Goal: Task Accomplishment & Management: Manage account settings

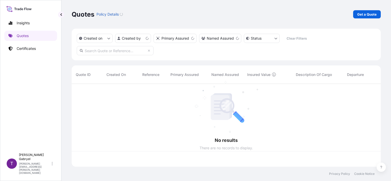
scroll to position [82, 305]
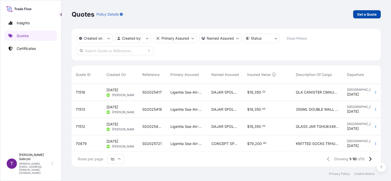
click at [362, 13] on p "Get a Quote" at bounding box center [366, 14] width 19 height 5
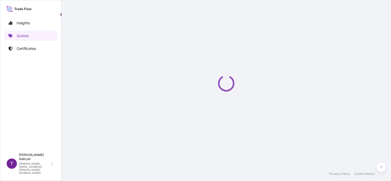
select select "Sea"
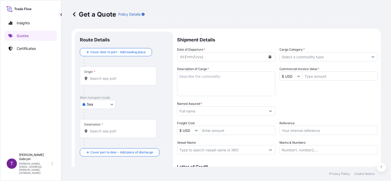
scroll to position [8, 0]
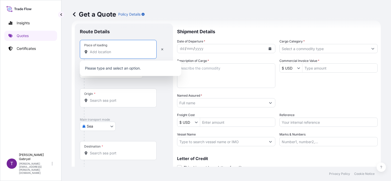
click at [123, 53] on input "Place of loading" at bounding box center [120, 51] width 60 height 5
paste input "Sokołów"
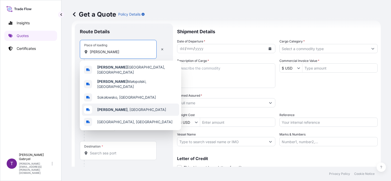
click at [121, 107] on span "Sokołów , Poland" at bounding box center [131, 109] width 69 height 5
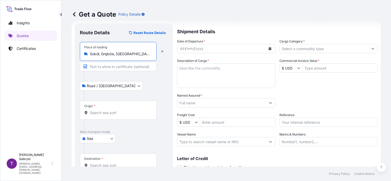
click at [137, 55] on input "Sokół, Grębów, Poland" at bounding box center [120, 53] width 60 height 5
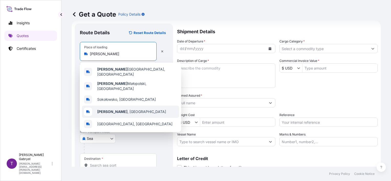
click at [121, 109] on span "Sokołów , Poland" at bounding box center [131, 111] width 69 height 5
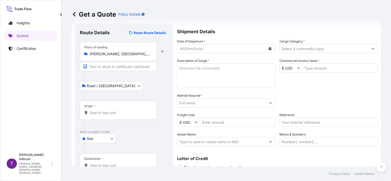
click at [127, 48] on div "Place of loading Sokołów, Poland" at bounding box center [118, 51] width 77 height 19
click at [127, 51] on input "[PERSON_NAME], [GEOGRAPHIC_DATA]" at bounding box center [120, 53] width 60 height 5
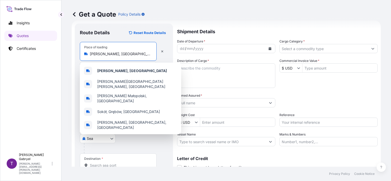
paste input "05-806 [GEOGRAPHIC_DATA], [GEOGRAPHIC_DATA]"
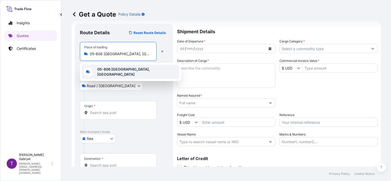
click at [128, 71] on b "05-806 [GEOGRAPHIC_DATA], [GEOGRAPHIC_DATA]" at bounding box center [123, 71] width 53 height 9
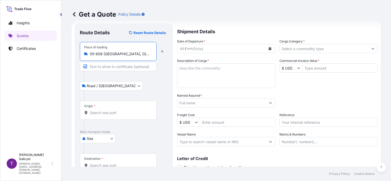
type input "05-806 [GEOGRAPHIC_DATA], [GEOGRAPHIC_DATA]"
click at [103, 113] on input "Origin *" at bounding box center [120, 112] width 60 height 5
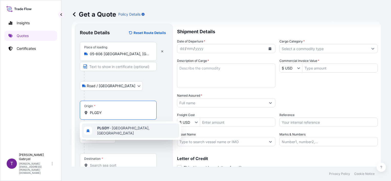
click at [116, 130] on span "PLGDY - Gdynia, Poland" at bounding box center [137, 131] width 80 height 10
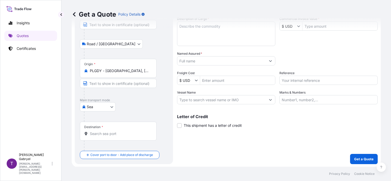
scroll to position [50, 0]
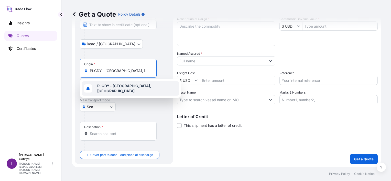
click at [119, 83] on div "PLGDY - [GEOGRAPHIC_DATA], [GEOGRAPHIC_DATA]" at bounding box center [130, 88] width 97 height 14
paste input "[GEOGRAPHIC_DATA], [GEOGRAPHIC_DATA]"
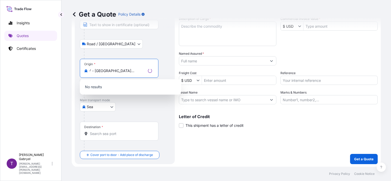
type input "PLGDY - [GEOGRAPHIC_DATA], [GEOGRAPHIC_DATA]"
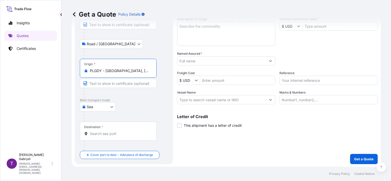
click at [107, 85] on input "Text to appear on certificate" at bounding box center [118, 83] width 77 height 9
paste input "[GEOGRAPHIC_DATA], [GEOGRAPHIC_DATA]"
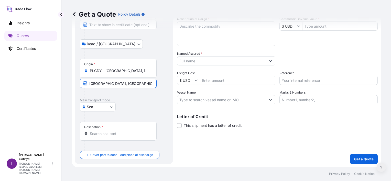
type input "[GEOGRAPHIC_DATA], [GEOGRAPHIC_DATA]"
click at [106, 134] on input "Destination *" at bounding box center [120, 133] width 60 height 5
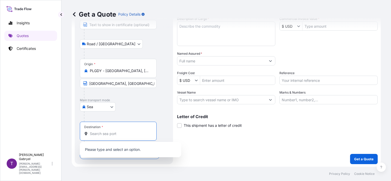
paste input "LONGONI, [GEOGRAPHIC_DATA]"
drag, startPoint x: 132, startPoint y: 135, endPoint x: 106, endPoint y: 133, distance: 25.1
click at [106, 133] on input "LONGONI, [GEOGRAPHIC_DATA]" at bounding box center [120, 133] width 60 height 5
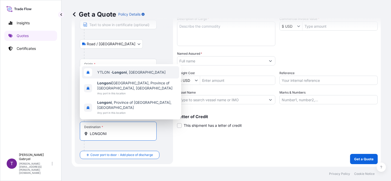
click at [133, 75] on span "YTLON - Longoni , Mayotte" at bounding box center [131, 72] width 68 height 5
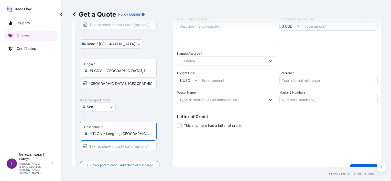
type input "YTLON - Longoni, [GEOGRAPHIC_DATA]"
click at [113, 146] on input "Text to appear on certificate" at bounding box center [118, 146] width 77 height 9
paste input "LONGONI, [GEOGRAPHIC_DATA]"
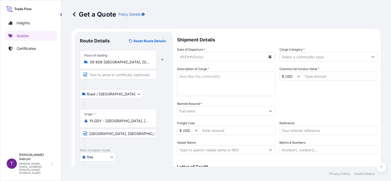
type input "LONGONI, [GEOGRAPHIC_DATA]"
click at [112, 76] on input "Text to appear on certificate" at bounding box center [118, 74] width 77 height 9
paste input "05-806 [GEOGRAPHIC_DATA], [GEOGRAPHIC_DATA]"
type input "05-806 [GEOGRAPHIC_DATA], [GEOGRAPHIC_DATA]"
click at [141, 93] on div "Road / Inland Road / Inland" at bounding box center [124, 94] width 88 height 9
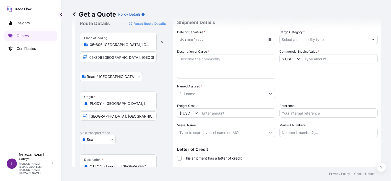
scroll to position [26, 0]
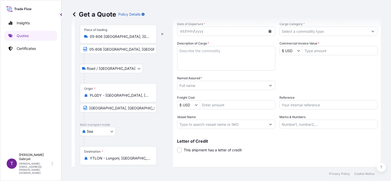
click at [269, 31] on icon "Calendar" at bounding box center [270, 31] width 3 height 3
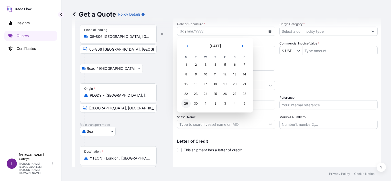
click at [184, 104] on div "29" at bounding box center [185, 103] width 9 height 9
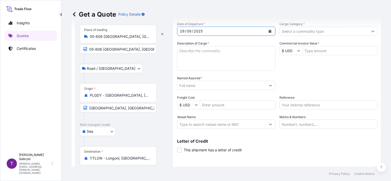
click at [355, 31] on input "Cargo Category *" at bounding box center [324, 31] width 89 height 9
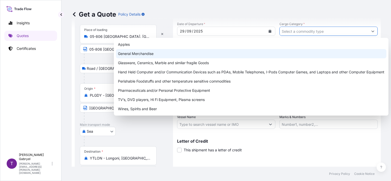
click at [202, 58] on div "General Merchandise" at bounding box center [251, 53] width 270 height 9
type input "General Merchandise"
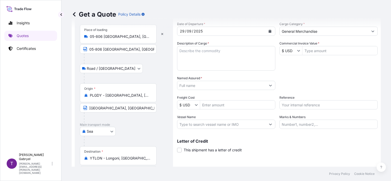
click at [316, 28] on div "Get a Quote Policy Details" at bounding box center [226, 14] width 309 height 29
click at [320, 32] on input "General Merchandise" at bounding box center [324, 31] width 89 height 9
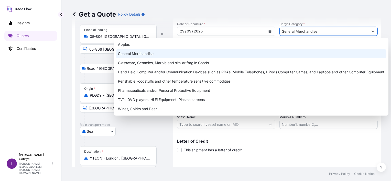
click at [147, 53] on div "General Merchandise" at bounding box center [251, 53] width 270 height 9
click at [155, 54] on div "General Merchandise" at bounding box center [251, 53] width 270 height 9
click at [176, 53] on div "General Merchandise" at bounding box center [251, 53] width 270 height 9
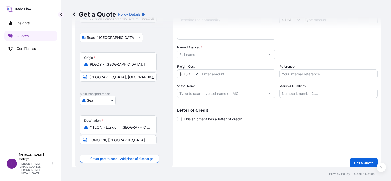
scroll to position [60, 0]
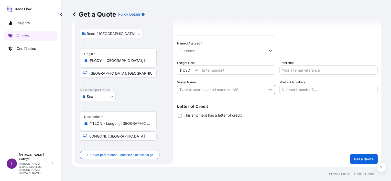
click at [198, 92] on input "Vessel Name" at bounding box center [221, 89] width 89 height 9
paste input "MSC ARUSHI R."
drag, startPoint x: 28, startPoint y: 114, endPoint x: 114, endPoint y: 102, distance: 86.8
click at [28, 114] on div "Insights Quotes Certificates" at bounding box center [30, 81] width 53 height 137
click at [229, 88] on input "MSC ARUSHI R." at bounding box center [221, 89] width 89 height 9
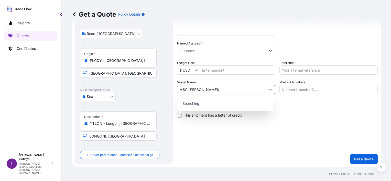
paste input "NN540A"
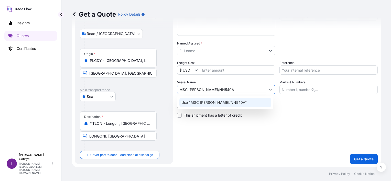
click at [225, 101] on p "Use "MSC ARUSHI R./NN540A"" at bounding box center [214, 102] width 66 height 5
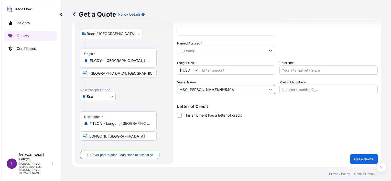
type input "MSC [PERSON_NAME]/NN540A"
click at [310, 72] on input "Reference" at bounding box center [328, 70] width 98 height 9
paste input "S02058945"
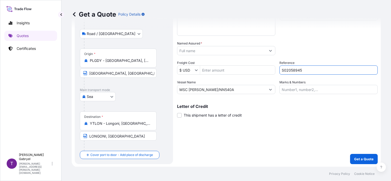
type input "S02058945"
click at [320, 46] on div "Packing Category Type to search a container mode Please select a primary mode o…" at bounding box center [328, 48] width 98 height 14
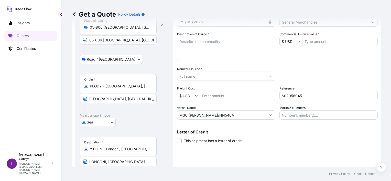
click at [293, 43] on input "$ USD" at bounding box center [288, 41] width 17 height 9
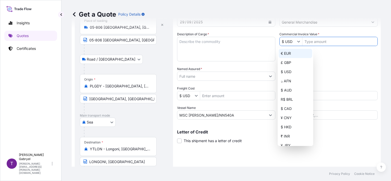
click at [289, 54] on div "€ EUR" at bounding box center [296, 53] width 34 height 9
type input "€ EUR"
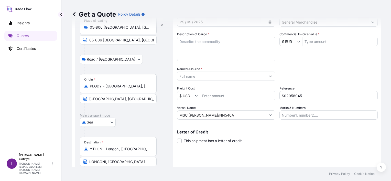
click at [310, 41] on input "Commercial Invoice Value *" at bounding box center [339, 41] width 75 height 9
paste input "13.391,23"
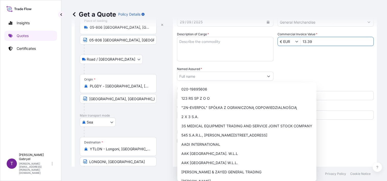
click at [321, 42] on input "13.39" at bounding box center [337, 41] width 73 height 9
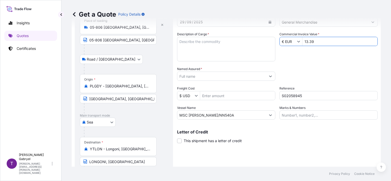
paste input "1,23"
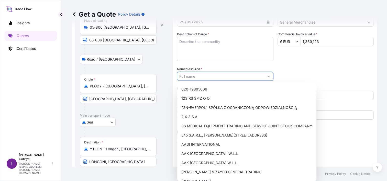
click at [321, 41] on input "1,339,123" at bounding box center [337, 41] width 73 height 9
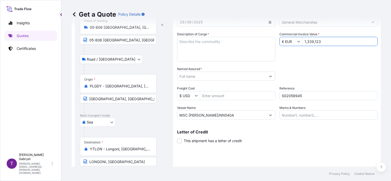
paste input "3.391,"
type input "13,391.23"
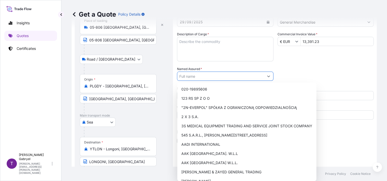
drag, startPoint x: 328, startPoint y: 58, endPoint x: 371, endPoint y: 53, distance: 43.2
click at [328, 59] on div "Date of Departure * 29 / 09 / 2025 Cargo Category * General Merchandise Descrip…" at bounding box center [275, 65] width 197 height 107
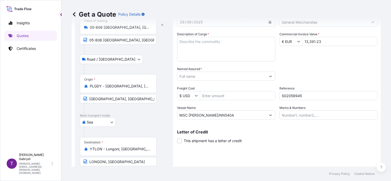
click at [207, 47] on textarea "Description of Cargo *" at bounding box center [226, 49] width 98 height 25
paste textarea "1 CONTAINER STC 10368 UNIT KABISA ENERGY DRINK 250ML CAN (HS CODE: 22.02.10.00 …"
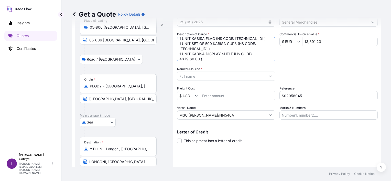
scroll to position [111, 0]
paste textarea "NUMBER, KIND OF PACKAGES, MARKS: TEMU2176329 9543,1 KG / 10742,4 KG CIF LONGONI…"
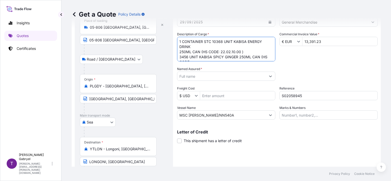
type textarea "1 CONTAINER STC 10368 UNIT KABISA ENERGY DRINK 250ML CAN (HS CODE: 22.02.10.00 …"
click at [195, 76] on input "Named Assured *" at bounding box center [221, 76] width 89 height 9
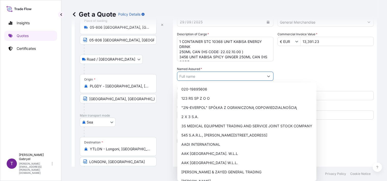
paste input "Médiation Commerciale"
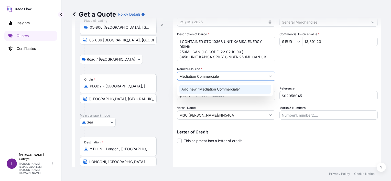
click at [205, 89] on span "Add new "Médiation Commerciale"" at bounding box center [210, 89] width 59 height 5
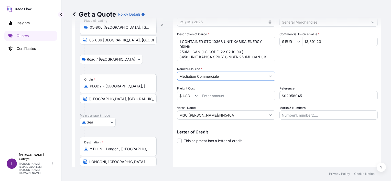
type input "Médiation Commerciale"
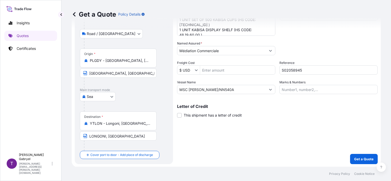
scroll to position [138, 0]
click at [369, 161] on p "Get a Quote" at bounding box center [363, 159] width 19 height 5
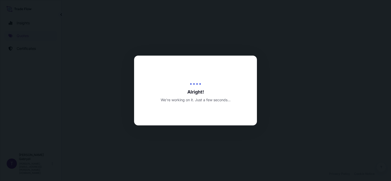
select select "Road / [GEOGRAPHIC_DATA]"
select select "Sea"
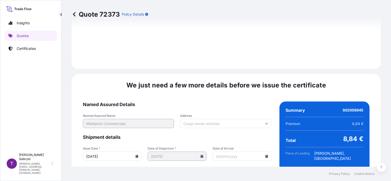
scroll to position [653, 0]
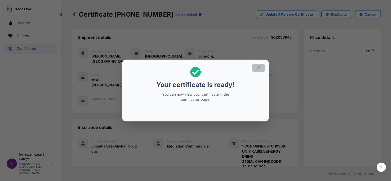
click at [257, 68] on icon "button" at bounding box center [258, 68] width 5 height 5
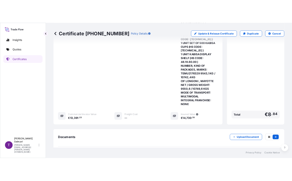
scroll to position [322, 0]
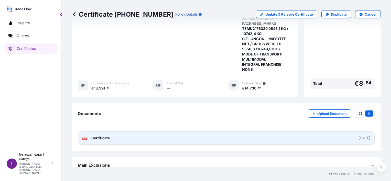
click at [147, 133] on link "PDF Certificate [DATE]" at bounding box center [226, 138] width 297 height 13
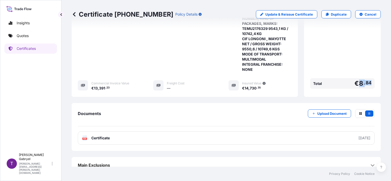
drag, startPoint x: 371, startPoint y: 78, endPoint x: 355, endPoint y: 79, distance: 15.2
copy span "8 . 84"
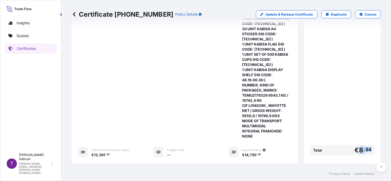
scroll to position [281, 0]
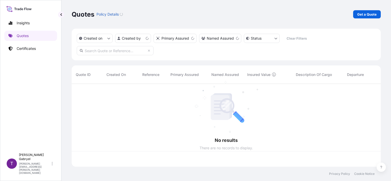
scroll to position [82, 305]
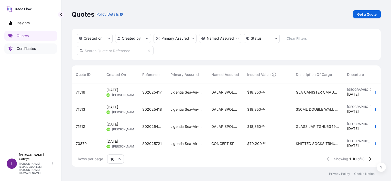
click at [37, 51] on link "Certificates" at bounding box center [30, 49] width 53 height 10
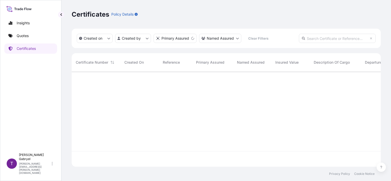
scroll to position [94, 305]
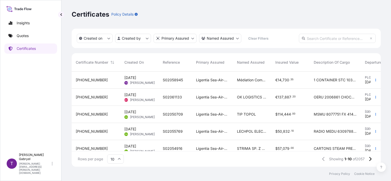
click at [319, 78] on span "1 CONTAINER STC 10368 UNIT KABISA ENERGY DRINK 250 ML CAN HS CODE 22 02 10 00 3…" at bounding box center [335, 80] width 43 height 5
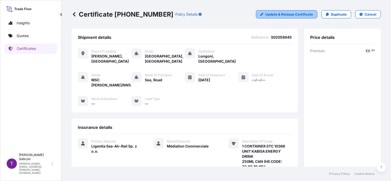
click at [288, 15] on p "Update & Reissue Certificate" at bounding box center [289, 14] width 48 height 5
select select "Road / [GEOGRAPHIC_DATA]"
select select "Sea"
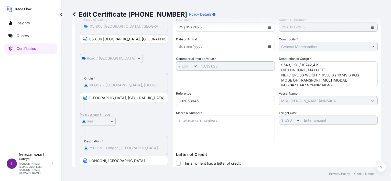
scroll to position [138, 0]
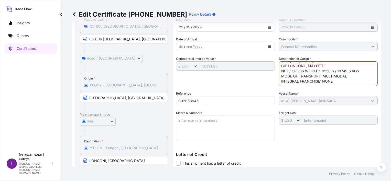
drag, startPoint x: 349, startPoint y: 71, endPoint x: 335, endPoint y: 70, distance: 13.8
click at [335, 70] on textarea "1 CONTAINER STC 10368 UNIT KABISA ENERGY DRINK 250ML CAN (HS CODE: 22.02.10.00 …" at bounding box center [328, 73] width 99 height 25
paste textarea
type textarea "1 CONTAINER STC 10368 UNIT KABISA ENERGY DRINK 250ML CAN (HS CODE: 22.02.10.00 …"
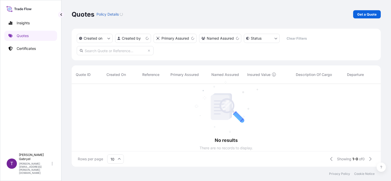
scroll to position [4, 4]
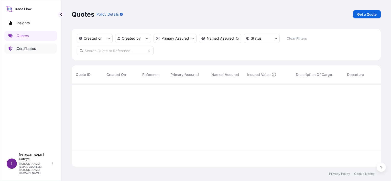
click at [19, 47] on p "Certificates" at bounding box center [26, 48] width 19 height 5
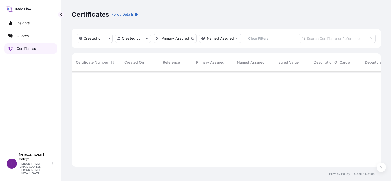
scroll to position [94, 305]
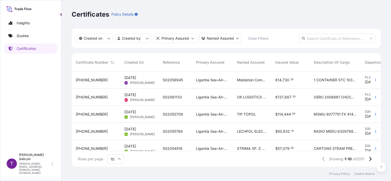
click at [287, 81] on span "730" at bounding box center [285, 80] width 7 height 4
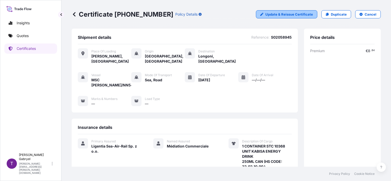
click at [290, 15] on p "Update & Reissue Certificate" at bounding box center [289, 14] width 48 height 5
select select "Road / [GEOGRAPHIC_DATA]"
select select "Sea"
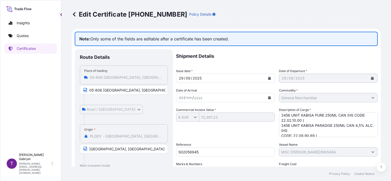
scroll to position [138, 0]
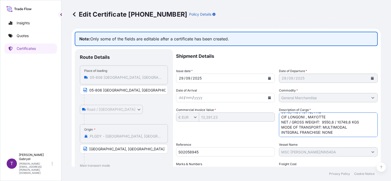
click at [341, 120] on textarea "1 CONTAINER STC 10368 UNIT KABISA ENERGY DRINK 250ML CAN (HS CODE: 22.02.10.00 …" at bounding box center [328, 125] width 99 height 25
drag, startPoint x: 333, startPoint y: 126, endPoint x: 320, endPoint y: 126, distance: 12.3
click at [320, 126] on textarea "1 CONTAINER STC 10368 UNIT KABISA ENERGY DRINK 250ML CAN (HS CODE: 22.02.10.00 …" at bounding box center [328, 125] width 99 height 25
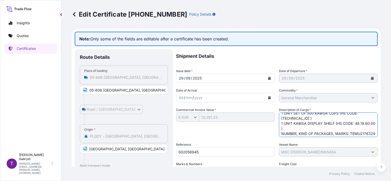
drag, startPoint x: 317, startPoint y: 115, endPoint x: 311, endPoint y: 130, distance: 15.8
click at [310, 130] on textarea "1 CONTAINER STC 10368 UNIT KABISA ENERGY DRINK 250ML CAN (HS CODE: 22.02.10.00 …" at bounding box center [328, 125] width 99 height 25
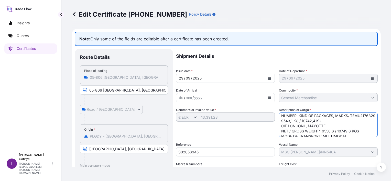
scroll to position [138, 0]
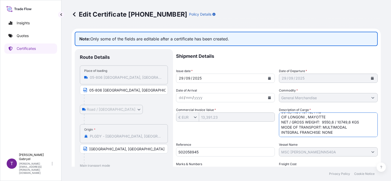
click at [316, 115] on textarea "1 CONTAINER STC 10368 UNIT KABISA ENERGY DRINK 250ML CAN (HS CODE: 22.02.10.00 …" at bounding box center [328, 125] width 99 height 25
paste textarea "9550,6"
drag, startPoint x: 348, startPoint y: 122, endPoint x: 335, endPoint y: 122, distance: 12.8
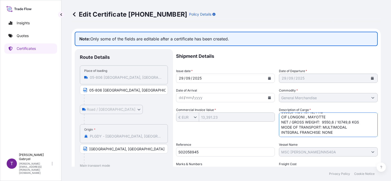
click at [335, 122] on textarea "1 CONTAINER STC 10368 UNIT KABISA ENERGY DRINK 250ML CAN (HS CODE: 22.02.10.00 …" at bounding box center [328, 125] width 99 height 25
click at [335, 115] on textarea "1 CONTAINER STC 10368 UNIT KABISA ENERGY DRINK 250ML CAN (HS CODE: 22.02.10.00 …" at bounding box center [328, 125] width 99 height 25
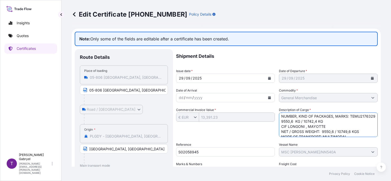
scroll to position [127, 0]
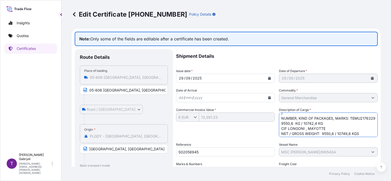
drag, startPoint x: 341, startPoint y: 114, endPoint x: 328, endPoint y: 125, distance: 16.9
click at [328, 125] on textarea "1 CONTAINER STC 10368 UNIT KABISA ENERGY DRINK 250ML CAN (HS CODE: 22.02.10.00 …" at bounding box center [328, 125] width 99 height 25
paste textarea "9,6"
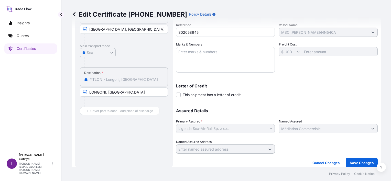
scroll to position [124, 0]
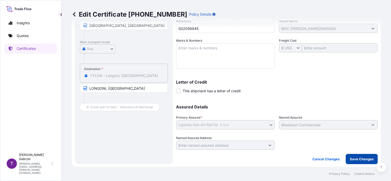
type textarea "1 CONTAINER STC 10368 UNIT KABISA ENERGY DRINK 250ML CAN (HS CODE: 22.02.10.00 …"
click at [361, 160] on p "Save Changes" at bounding box center [362, 159] width 24 height 5
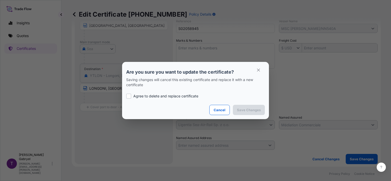
click at [167, 95] on p "Agree to delete and replace certificate" at bounding box center [165, 96] width 65 height 5
checkbox input "true"
click at [253, 110] on p "Save Changes" at bounding box center [249, 109] width 24 height 5
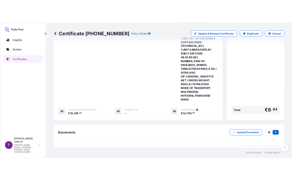
scroll to position [322, 0]
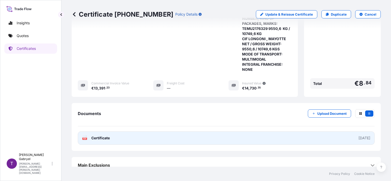
click at [143, 132] on link "PDF Certificate [DATE]" at bounding box center [226, 138] width 297 height 13
